Goal: Task Accomplishment & Management: Manage account settings

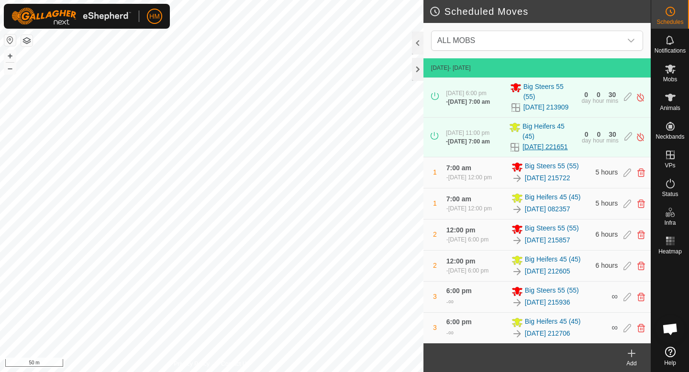
click at [541, 150] on link "[DATE] 221651" at bounding box center [545, 147] width 45 height 10
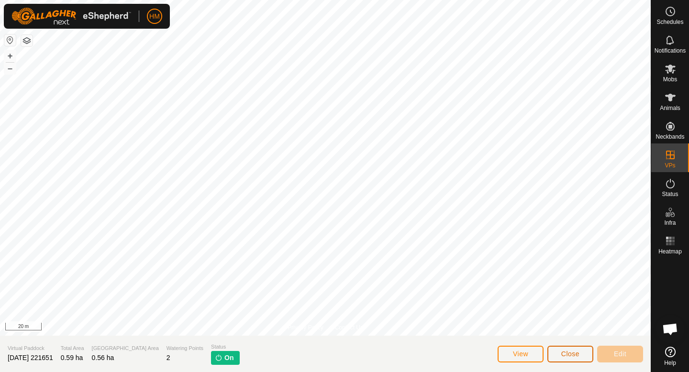
click at [582, 351] on button "Close" at bounding box center [570, 354] width 46 height 17
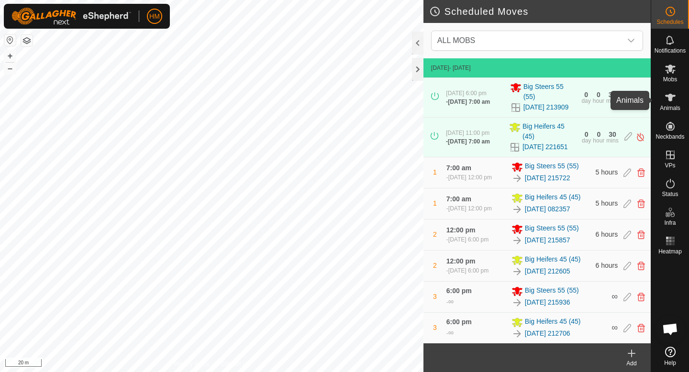
click at [667, 108] on span "Animals" at bounding box center [670, 108] width 21 height 6
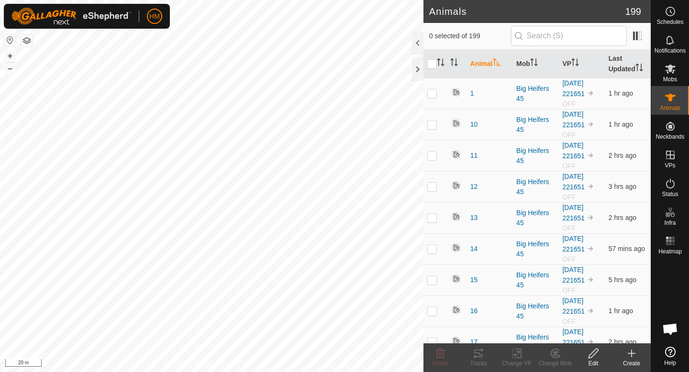
click at [595, 361] on div "Edit" at bounding box center [593, 363] width 38 height 9
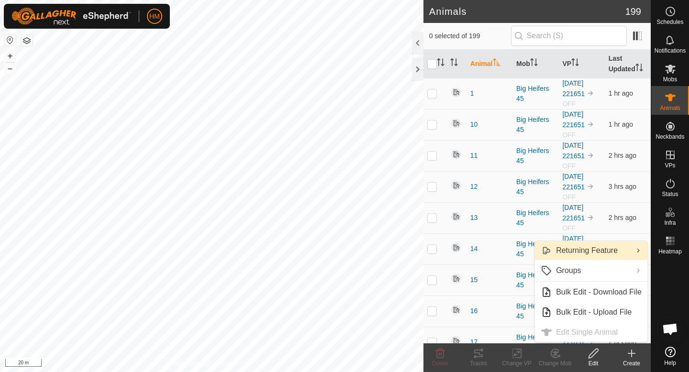
click at [580, 247] on link "Returning Feature" at bounding box center [591, 250] width 112 height 19
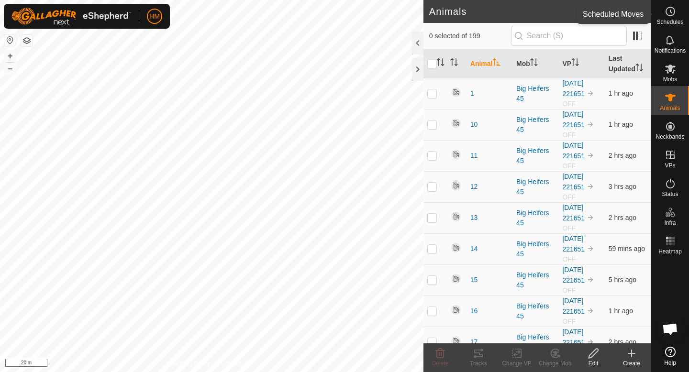
click at [670, 20] on span "Schedules" at bounding box center [670, 22] width 27 height 6
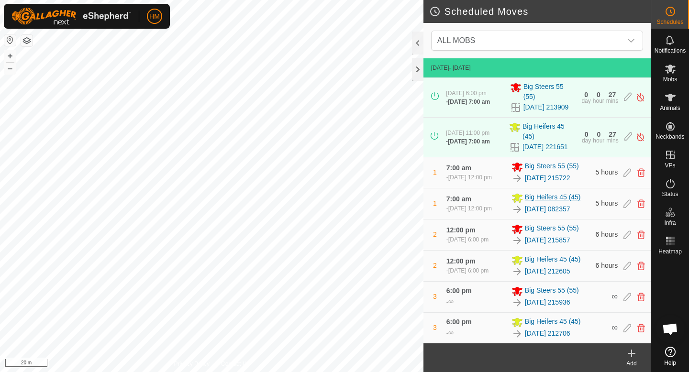
scroll to position [9, 0]
